Goal: Task Accomplishment & Management: Use online tool/utility

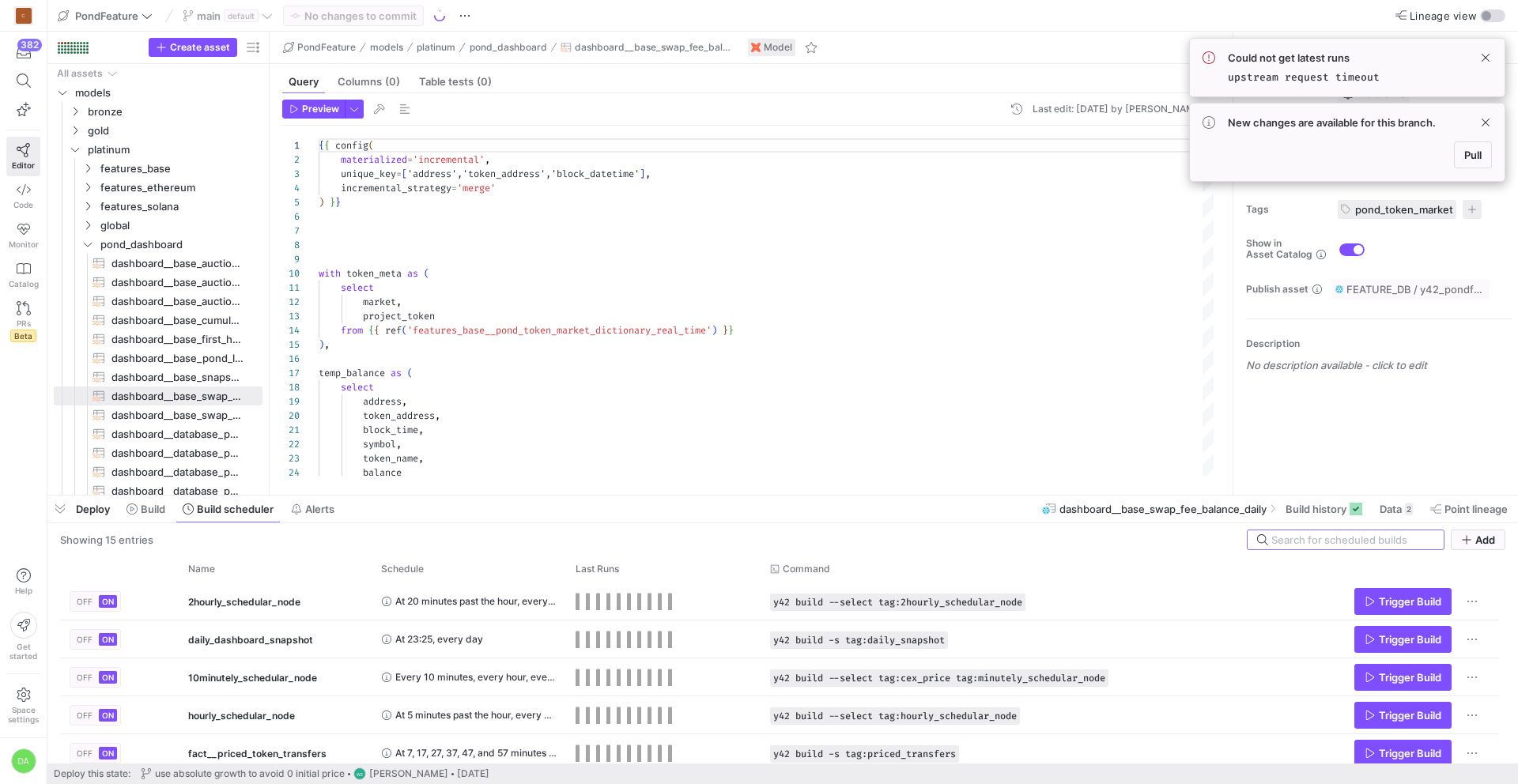
scroll to position [142, 0]
click at [1480, 156] on span "Pull" at bounding box center [1472, 155] width 17 height 13
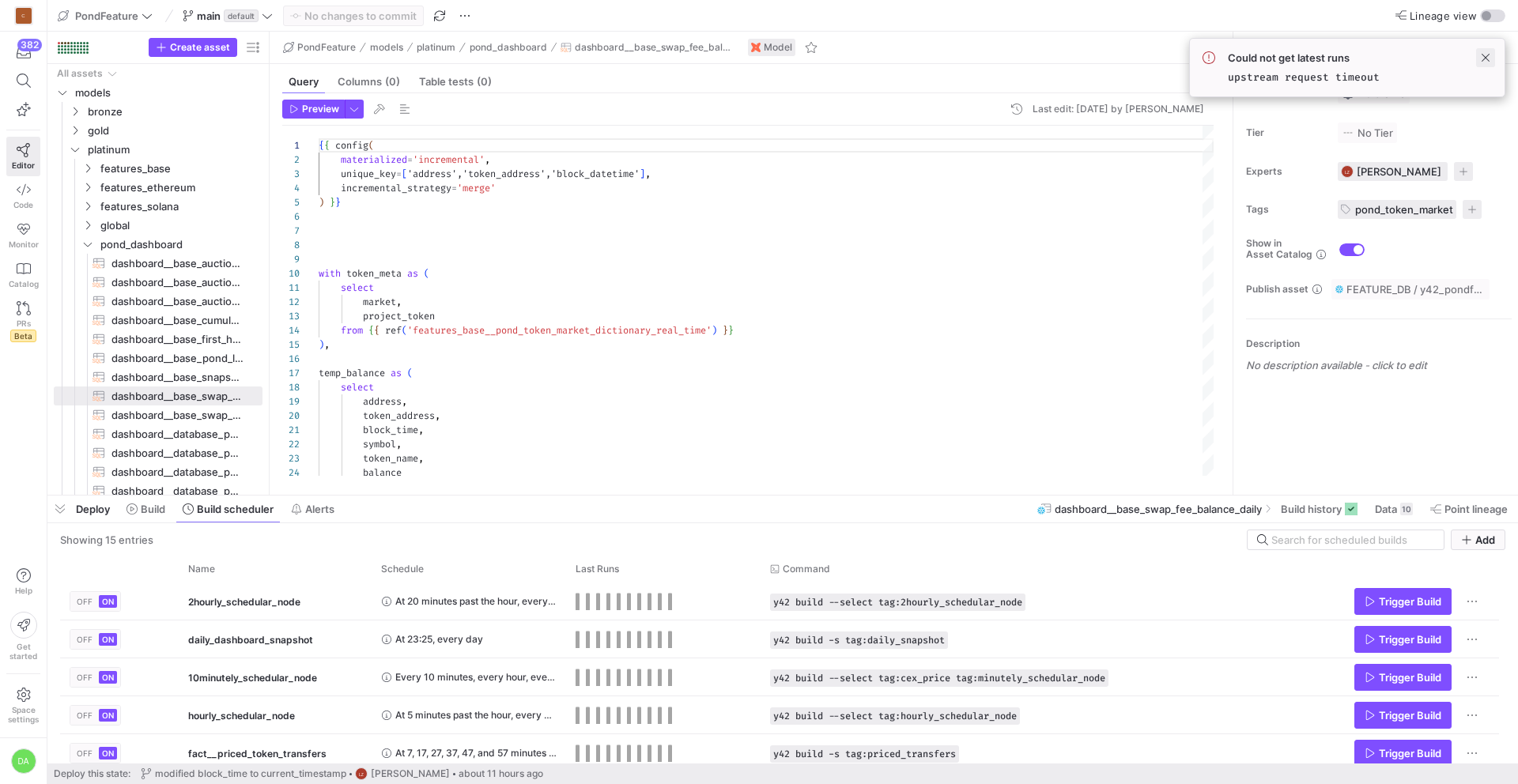
click at [1481, 54] on span at bounding box center [1485, 58] width 19 height 19
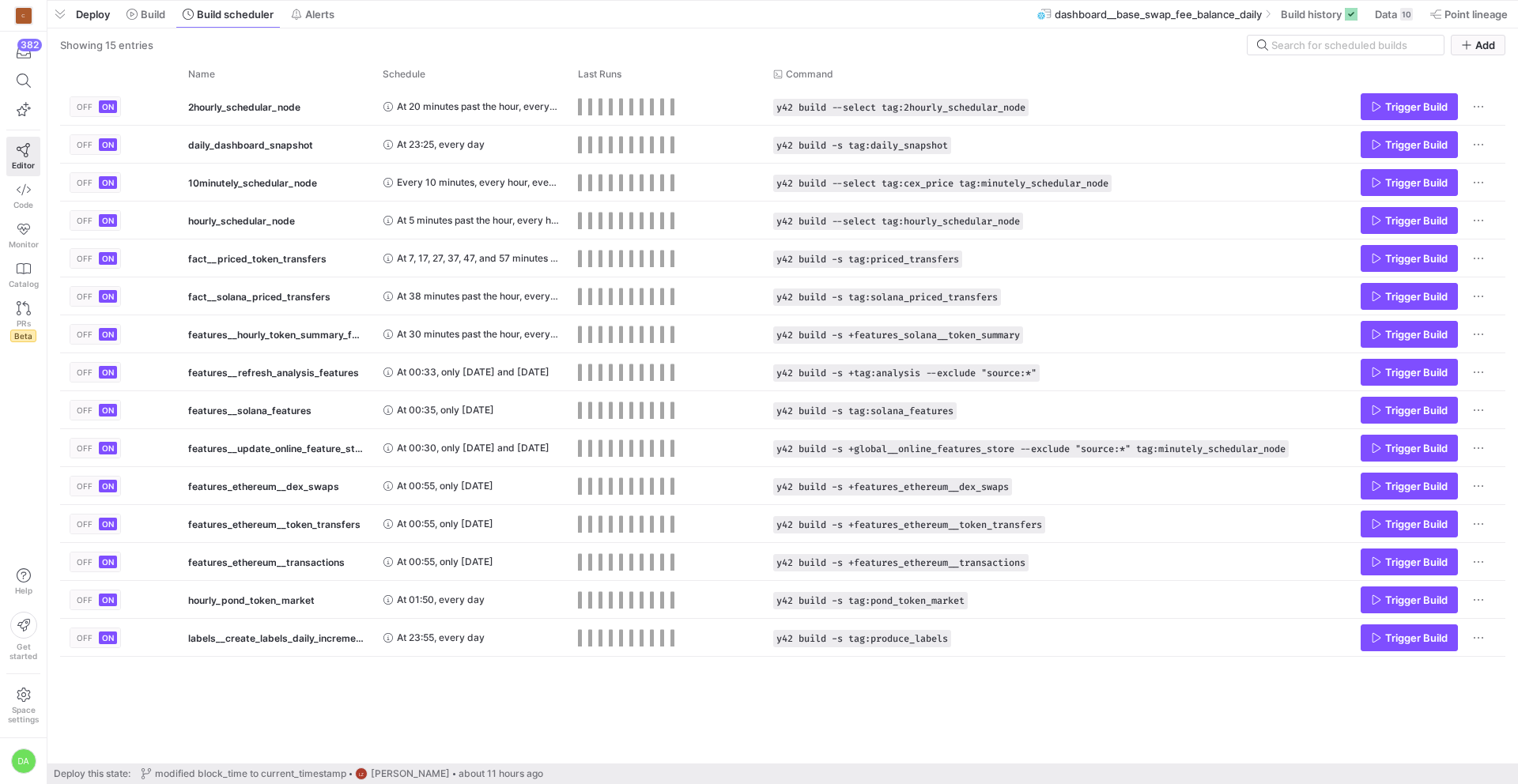
drag, startPoint x: 377, startPoint y: 497, endPoint x: 364, endPoint y: -47, distance: 544.2
click at [364, 0] on html "C 382 Editor Code Monitor Catalog PRs Beta Help Get started Space settings DA P…" at bounding box center [759, 392] width 1518 height 784
click at [321, 11] on span "Alerts" at bounding box center [320, 15] width 29 height 13
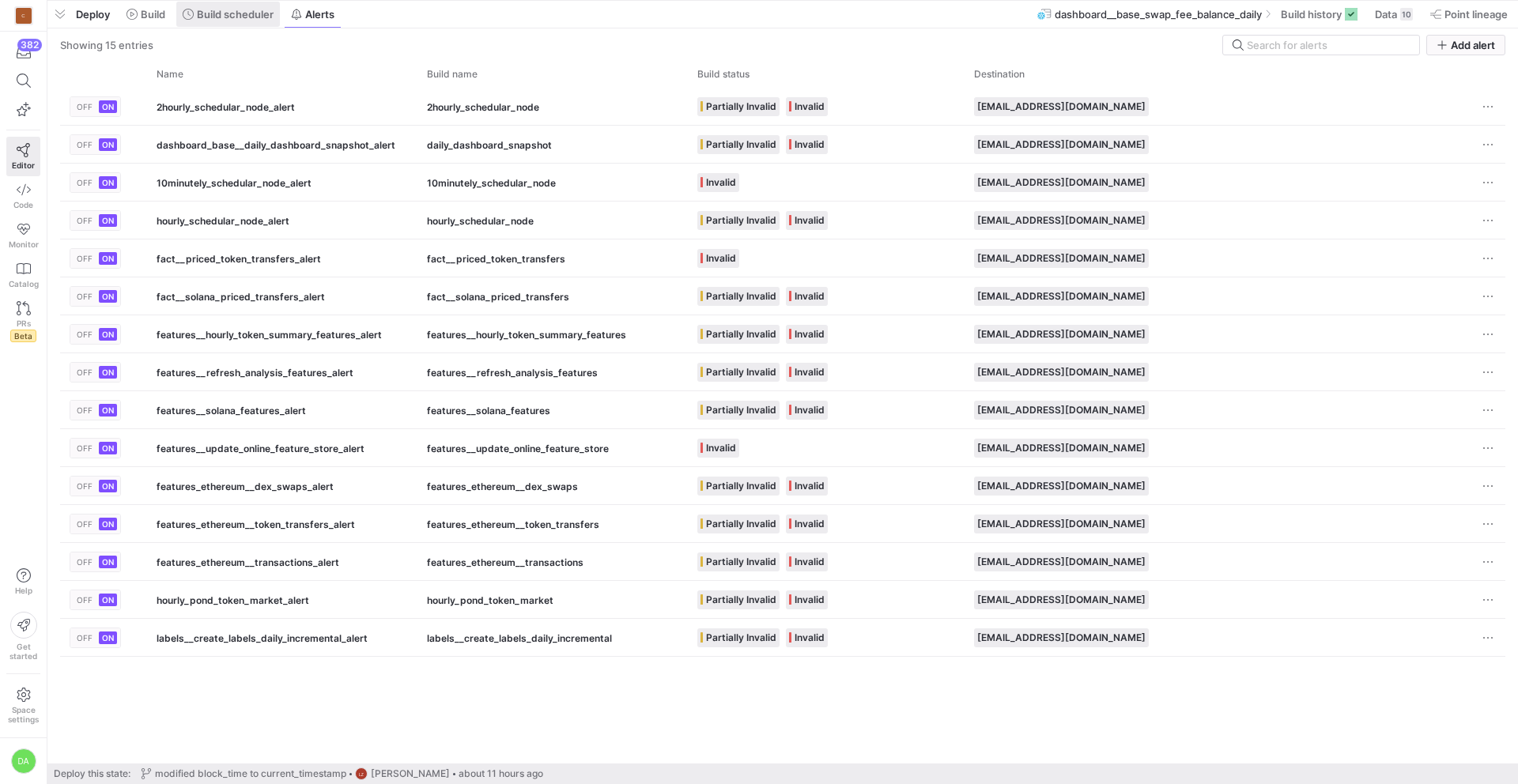
click at [233, 18] on span "Build scheduler" at bounding box center [234, 15] width 76 height 13
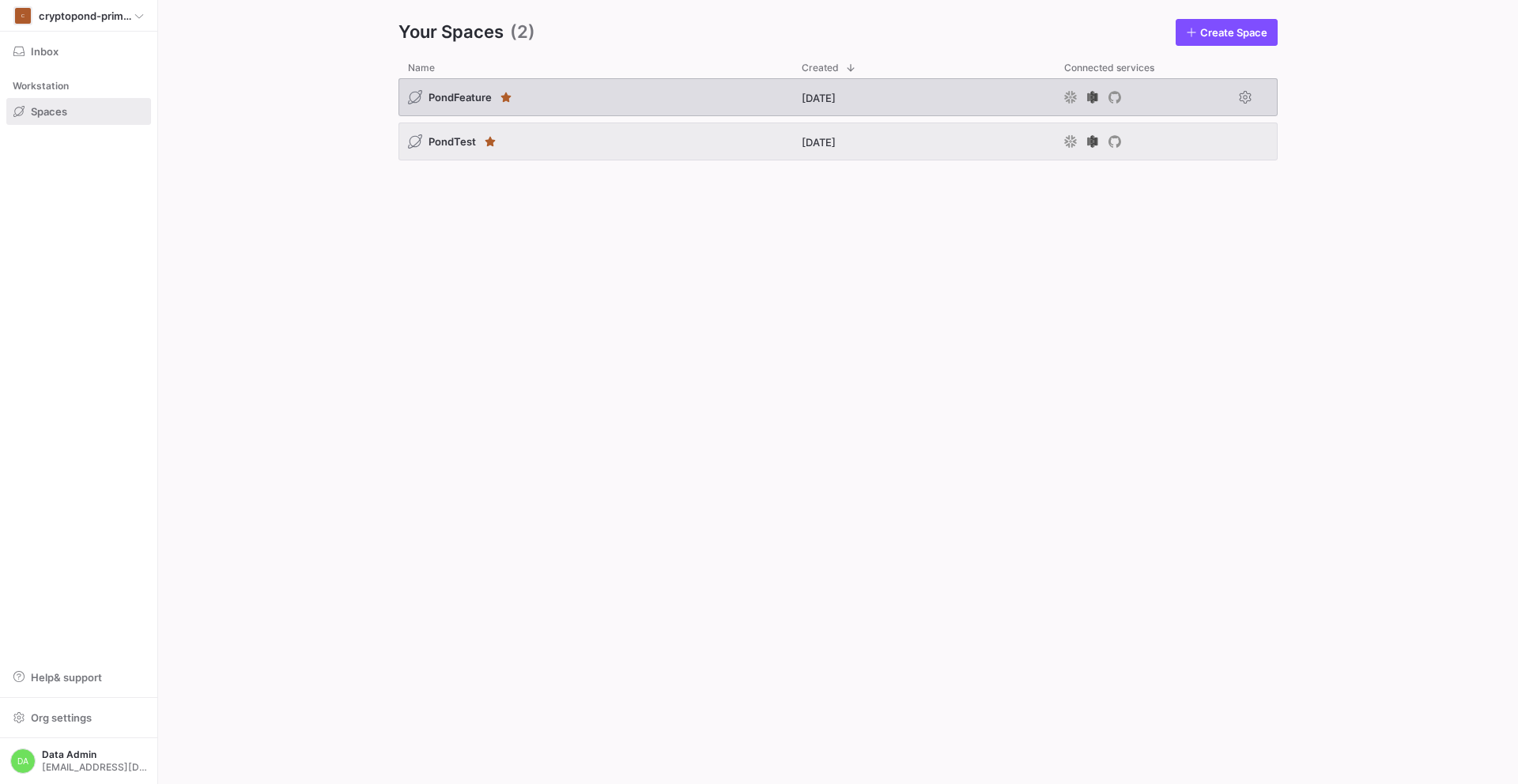
click at [613, 110] on div "PondFeature" at bounding box center [595, 96] width 394 height 38
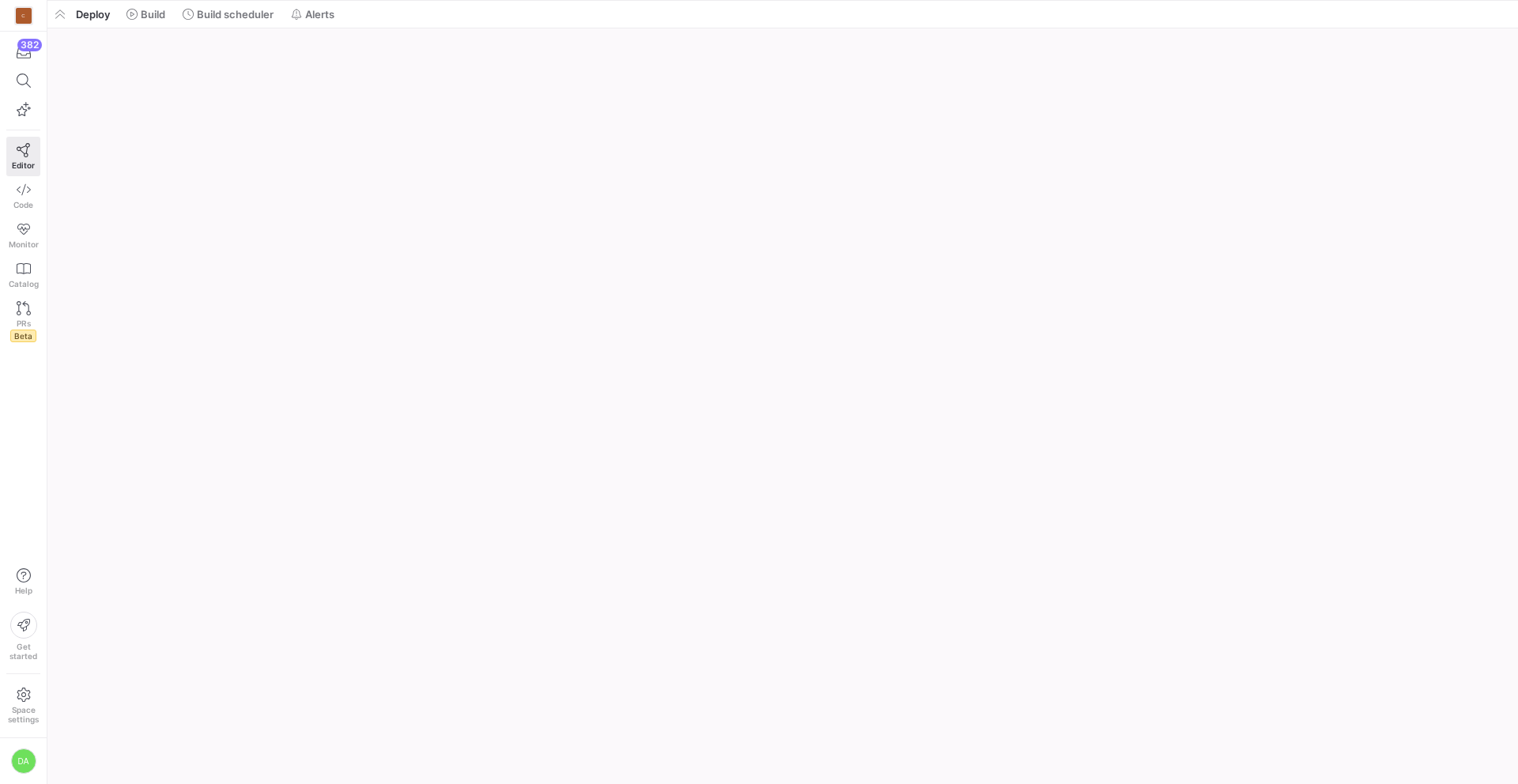
drag, startPoint x: 441, startPoint y: 756, endPoint x: 445, endPoint y: -15, distance: 771.0
click at [445, 0] on html "C 382 Editor Code Monitor Catalog PRs Beta Help Get started Space settings DA P…" at bounding box center [759, 392] width 1518 height 784
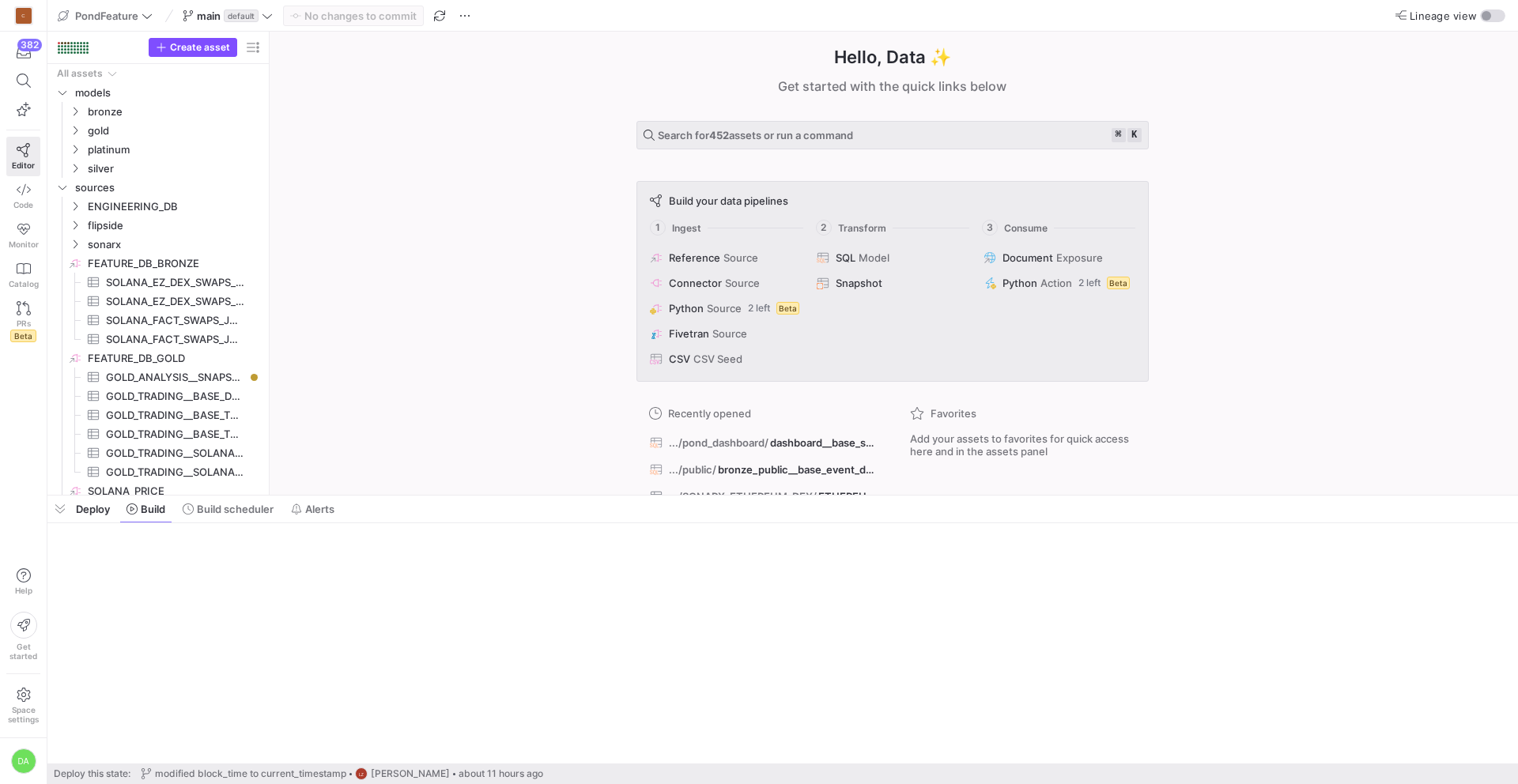
click at [305, 21] on div "No changes to commit" at bounding box center [353, 16] width 141 height 20
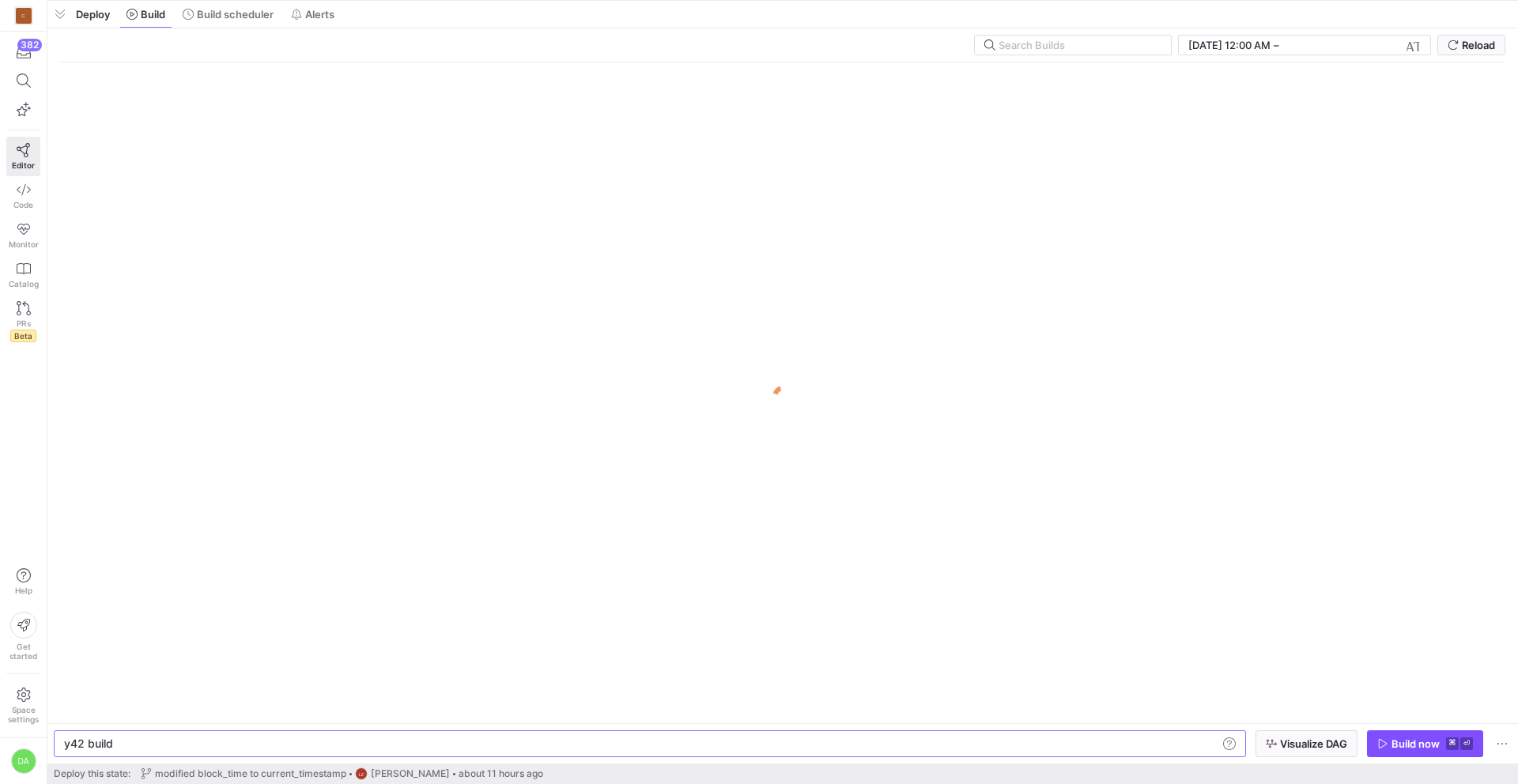
drag, startPoint x: 416, startPoint y: 495, endPoint x: 416, endPoint y: -54, distance: 549.0
click at [416, 0] on html "C 382 Editor Code Monitor Catalog PRs Beta Help Get started Space settings DA P…" at bounding box center [759, 392] width 1518 height 784
click at [242, 16] on span "Build scheduler" at bounding box center [234, 15] width 76 height 13
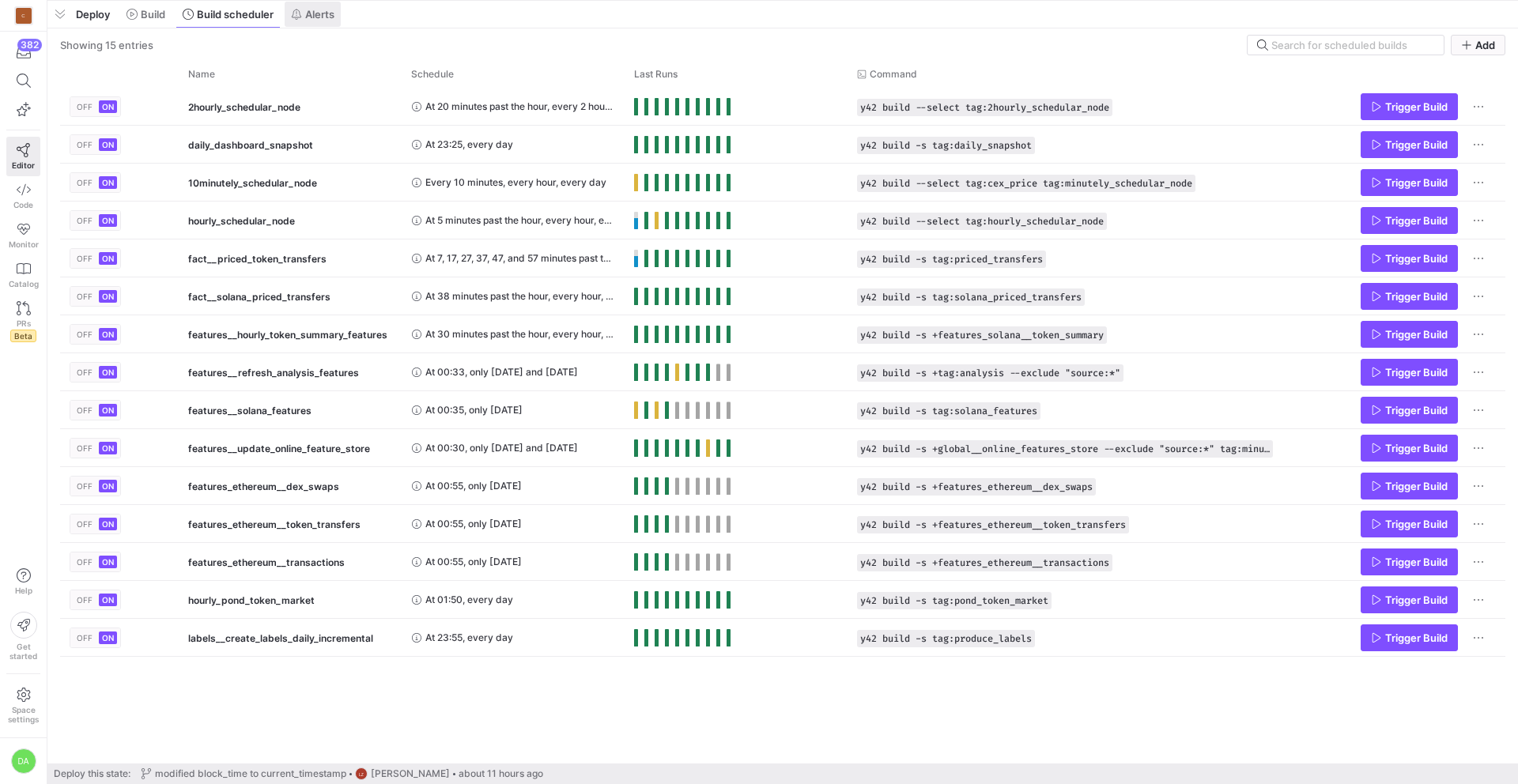
click at [326, 17] on span "Alerts" at bounding box center [320, 15] width 29 height 13
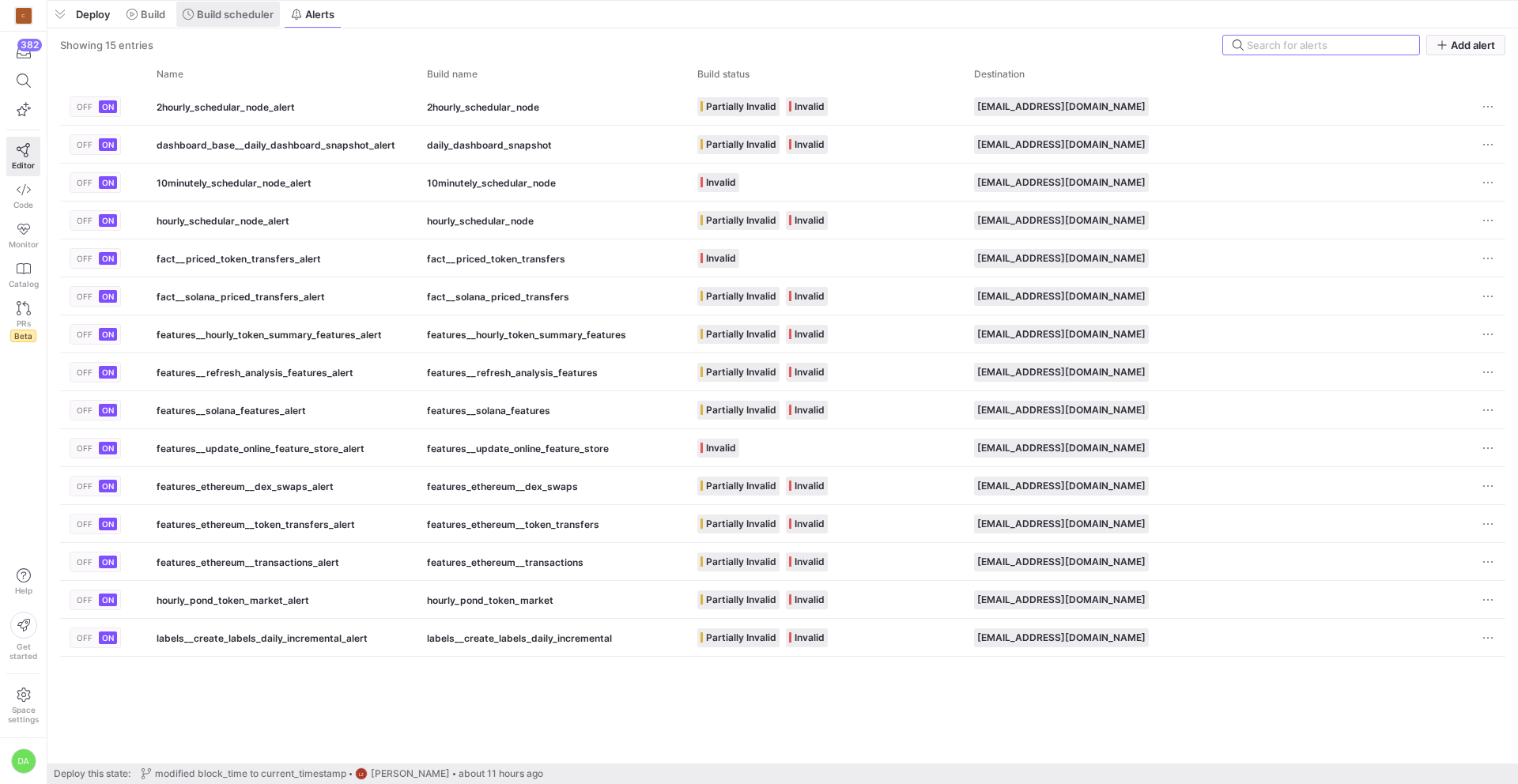
click at [239, 11] on span "Build scheduler" at bounding box center [234, 15] width 76 height 13
